Goal: Find specific page/section: Find specific page/section

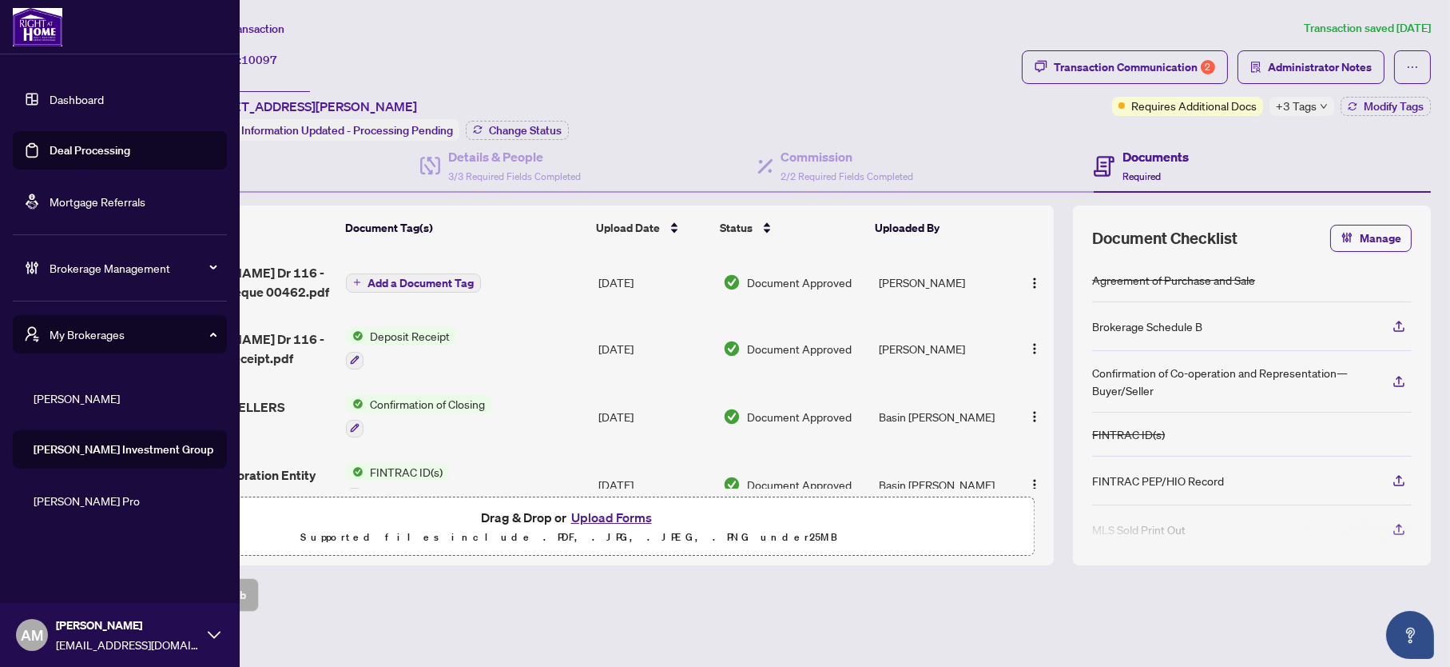
click at [77, 623] on span "Aurie Milczarek" at bounding box center [128, 625] width 144 height 18
click at [46, 399] on span "RAHR" at bounding box center [125, 398] width 182 height 18
